Goal: Obtain resource: Obtain resource

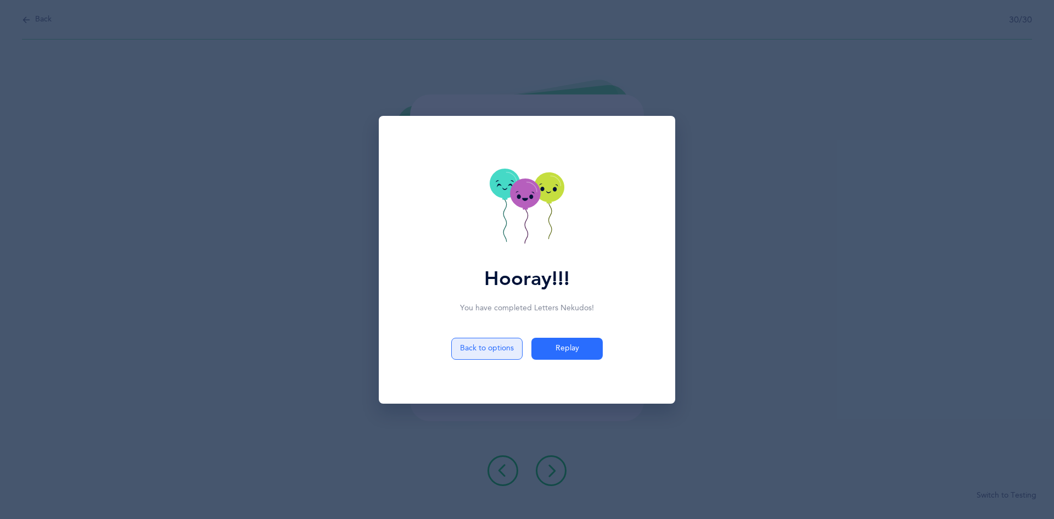
click at [501, 345] on button "Back to options" at bounding box center [486, 348] width 71 height 22
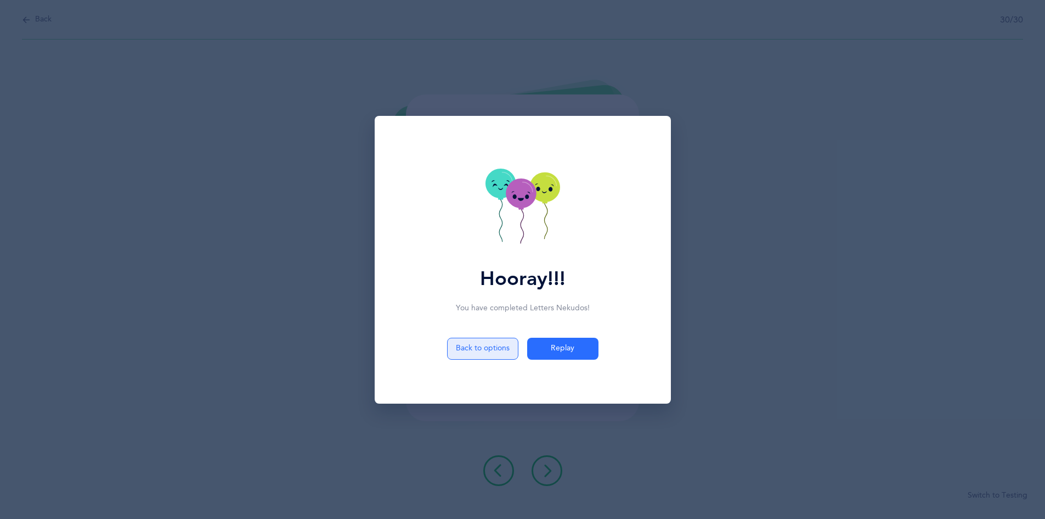
select select "14"
select select "single"
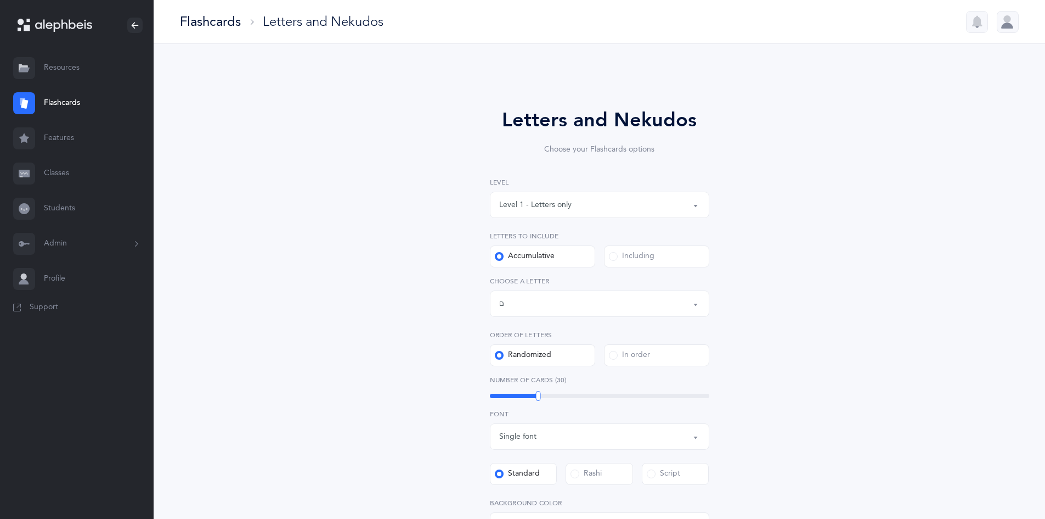
click at [76, 71] on link "Resources" at bounding box center [77, 67] width 154 height 35
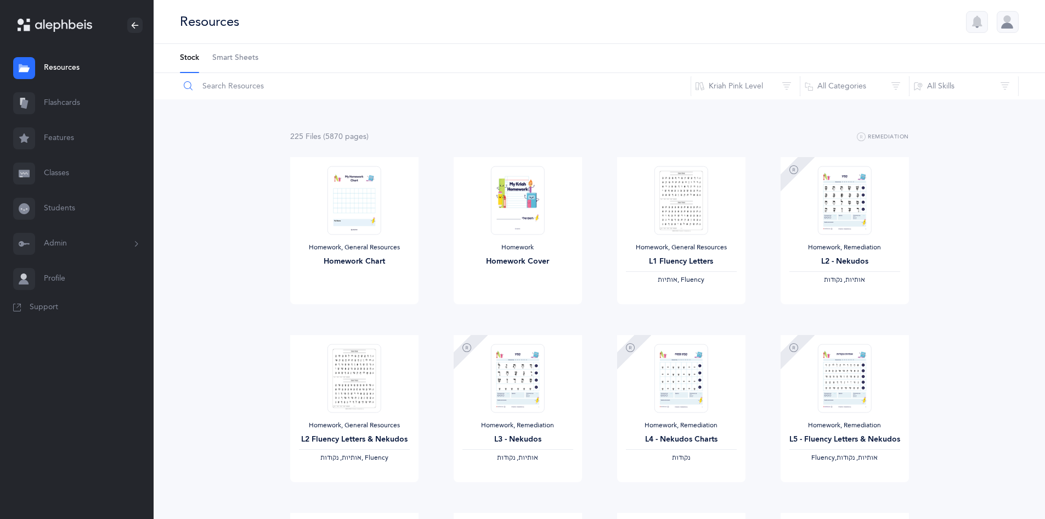
click at [286, 87] on input "text" at bounding box center [435, 86] width 512 height 26
type input "homework"
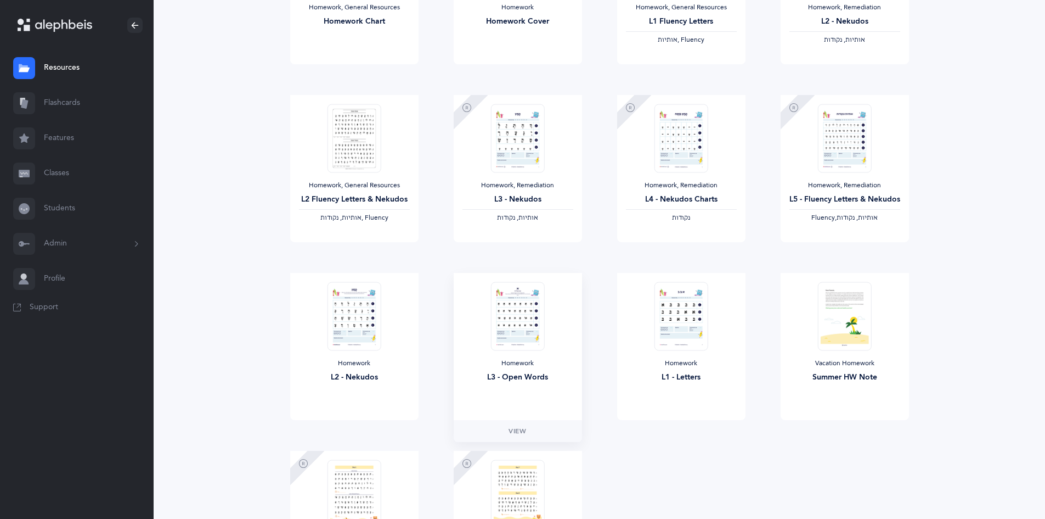
scroll to position [274, 0]
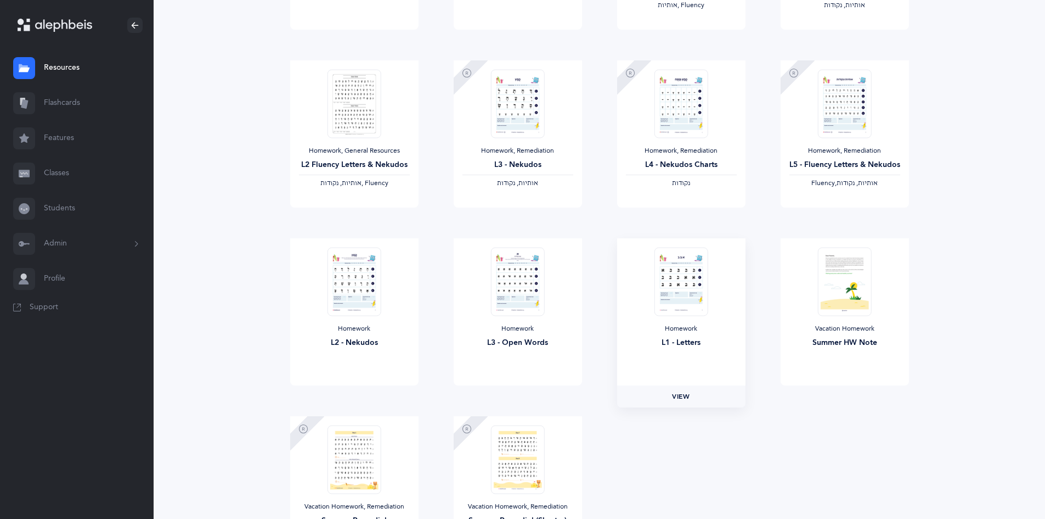
click at [694, 396] on link "View" at bounding box center [681, 396] width 128 height 22
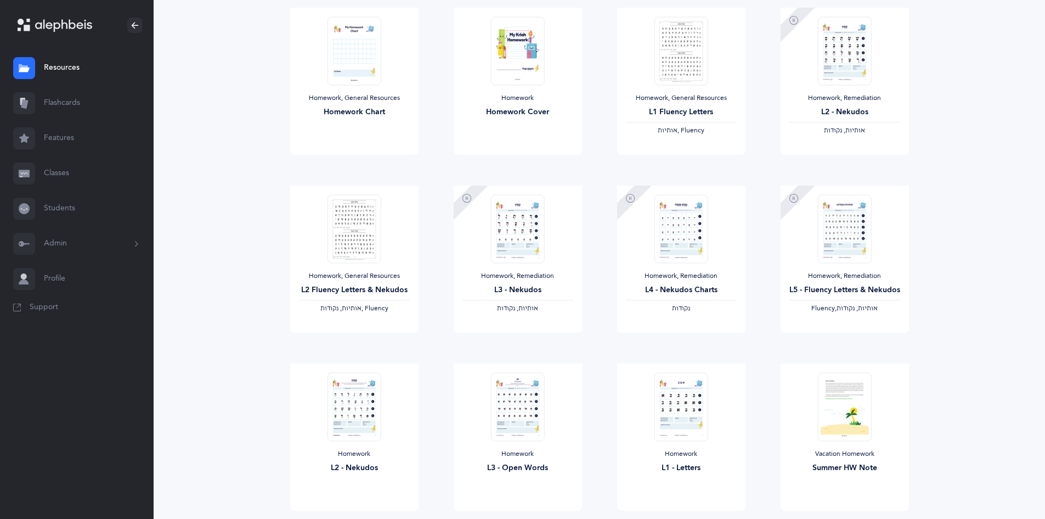
scroll to position [55, 0]
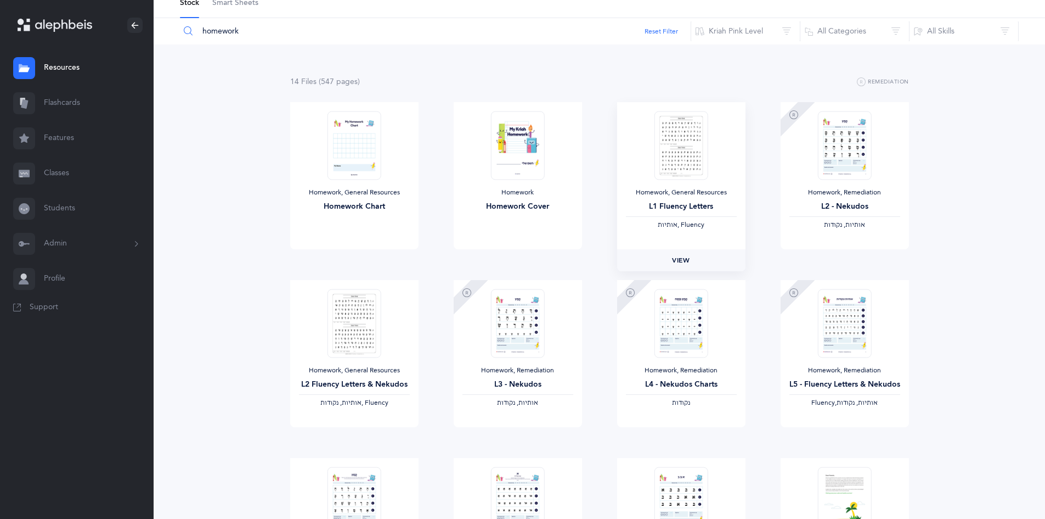
click at [678, 260] on span "View" at bounding box center [681, 260] width 18 height 10
